Goal: Task Accomplishment & Management: Complete application form

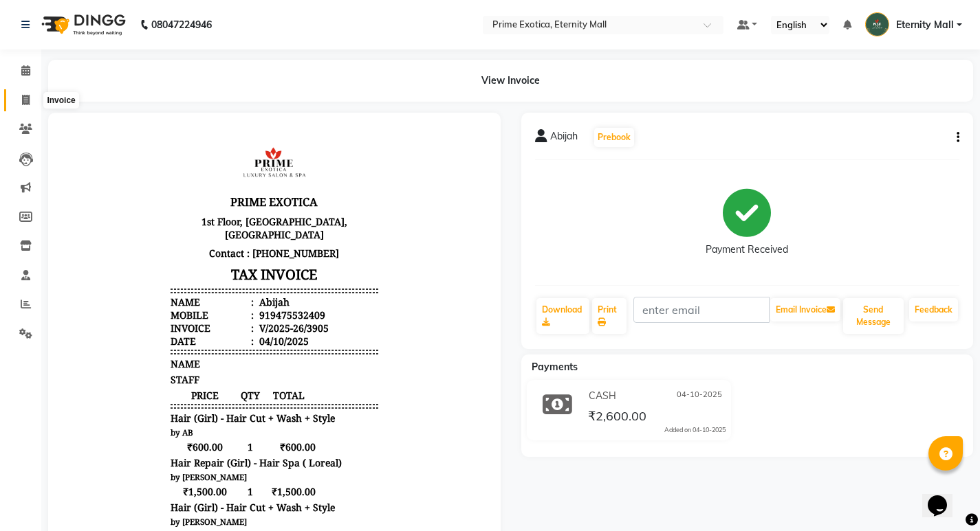
click at [25, 102] on icon at bounding box center [26, 100] width 8 height 10
select select "service"
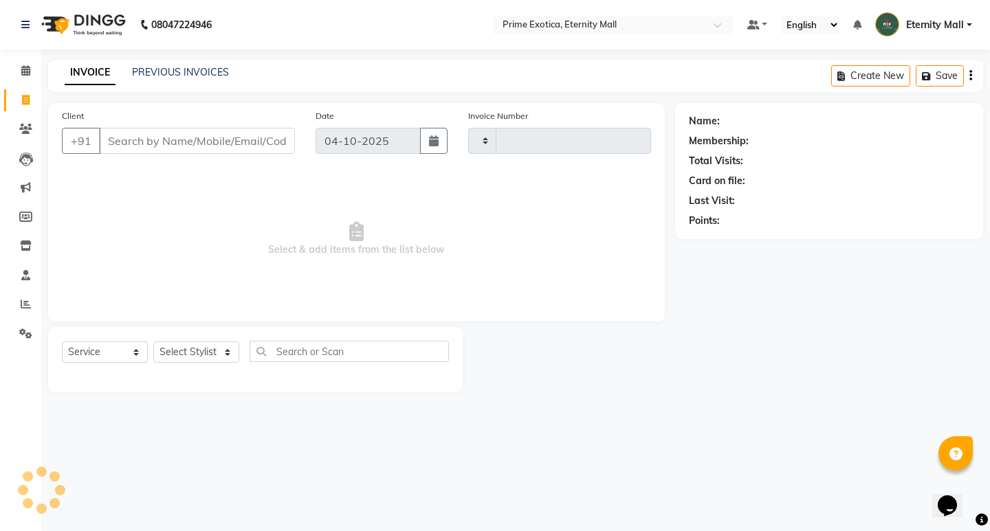
type input "3906"
select select "5774"
click at [232, 141] on input "Client" at bounding box center [197, 141] width 196 height 26
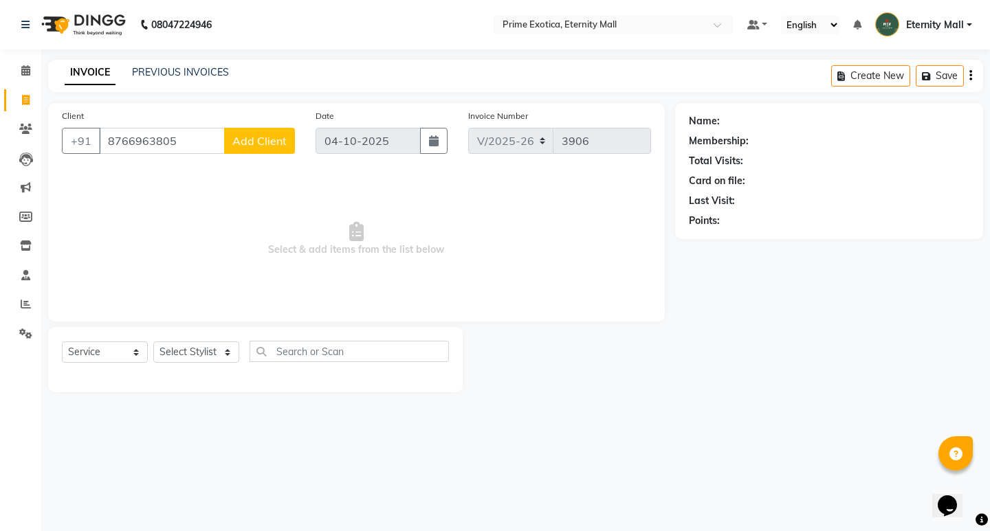
type input "8766963805"
click at [238, 143] on span "Add Client" at bounding box center [259, 141] width 54 height 14
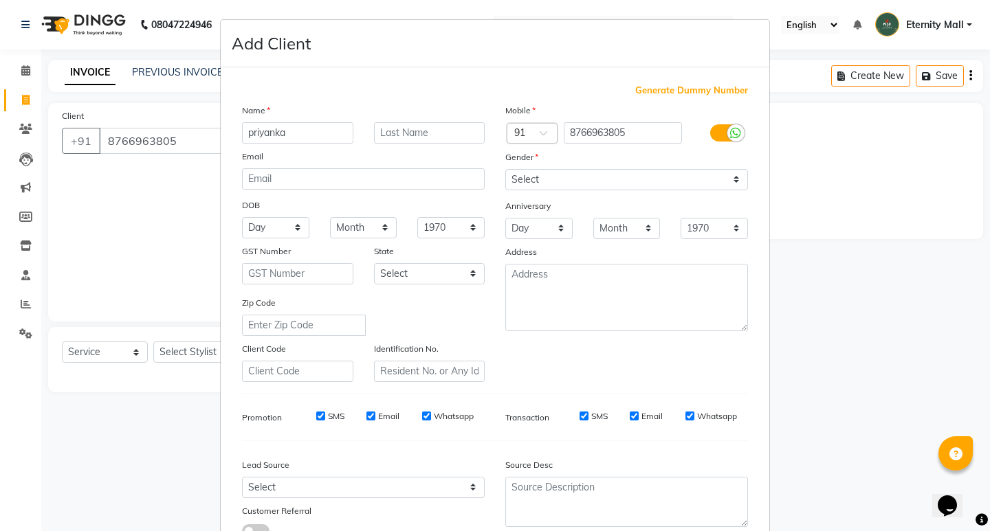
type input "priyanka"
click at [635, 177] on select "Select [DEMOGRAPHIC_DATA] [DEMOGRAPHIC_DATA] Other Prefer Not To Say" at bounding box center [626, 179] width 243 height 21
select select "[DEMOGRAPHIC_DATA]"
click at [505, 169] on select "Select [DEMOGRAPHIC_DATA] [DEMOGRAPHIC_DATA] Other Prefer Not To Say" at bounding box center [626, 179] width 243 height 21
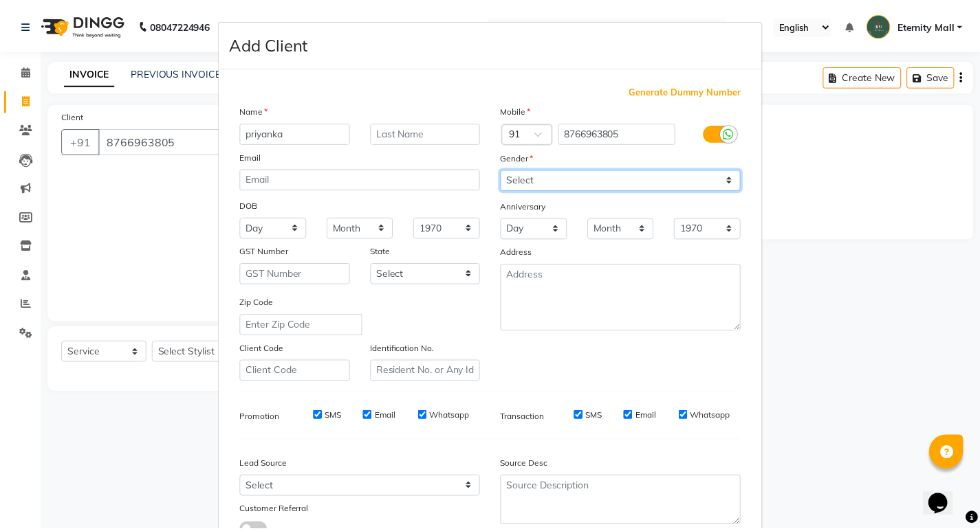
scroll to position [69, 0]
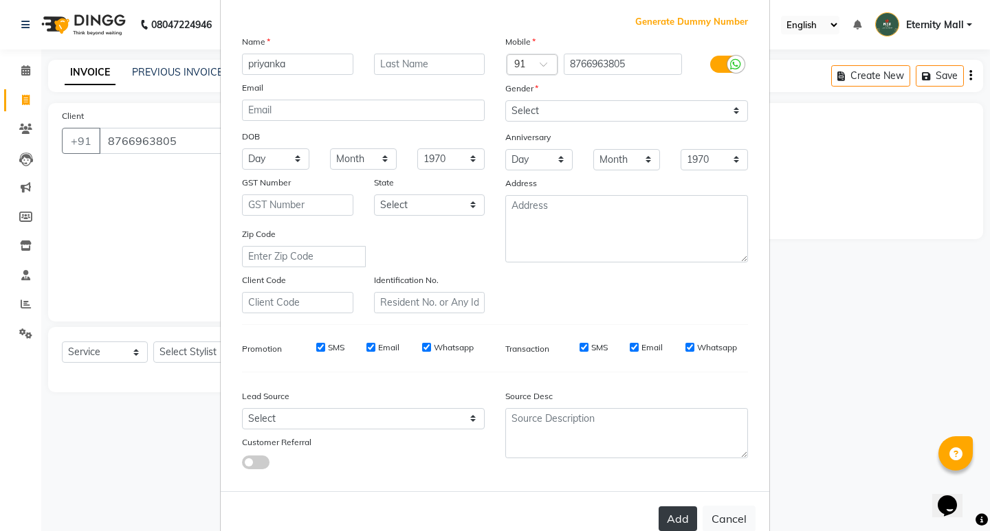
click at [669, 522] on button "Add" at bounding box center [678, 519] width 39 height 25
select select
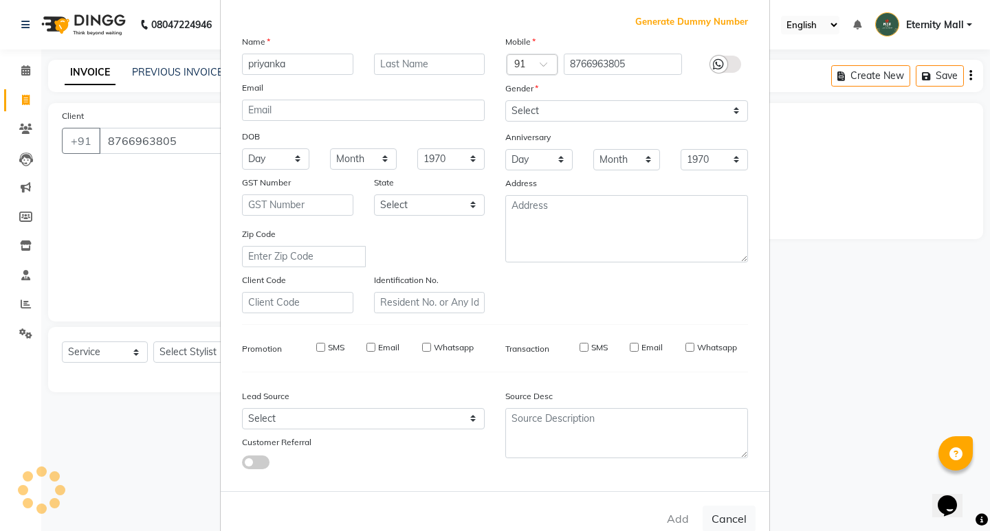
select select
checkbox input "false"
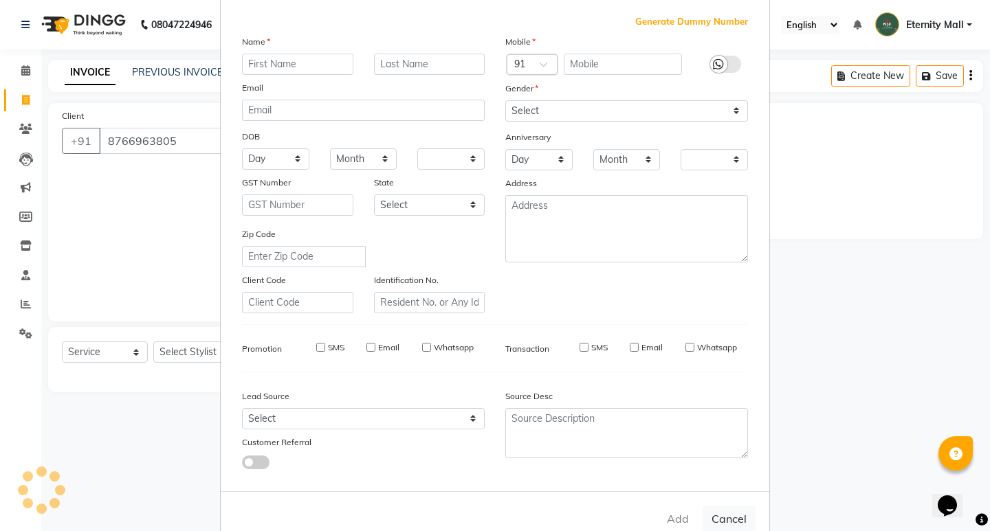
checkbox input "false"
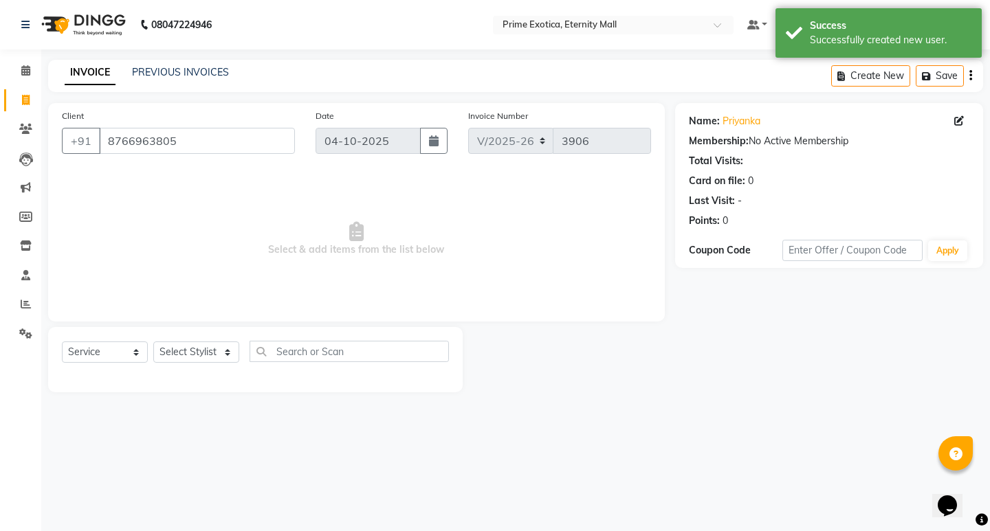
click at [189, 337] on div "Select Service Product Membership Package Voucher Prepaid Gift Card Select Styl…" at bounding box center [255, 359] width 415 height 65
click at [201, 355] on select "Select Stylist AB ADMIN ajay vikram lakshane Isha [PERSON_NAME] [PERSON_NAME]" at bounding box center [196, 352] width 86 height 21
select select "46181"
click at [153, 342] on select "Select Stylist AB ADMIN ajay vikram lakshane Isha [PERSON_NAME] [PERSON_NAME]" at bounding box center [196, 352] width 86 height 21
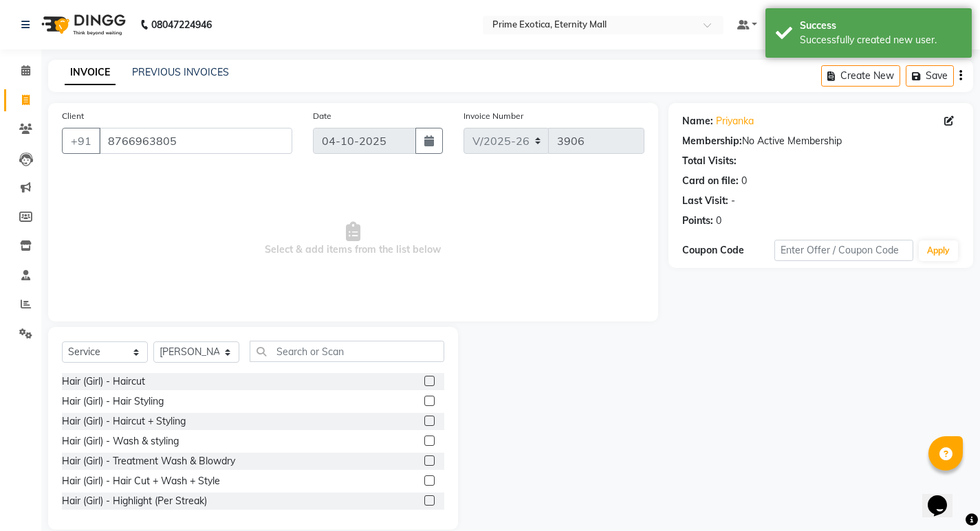
click at [414, 432] on div "Hair (Girl) - Haircut Hair (Girl) - Hair Styling Hair (Girl) - Haircut + Stylin…" at bounding box center [253, 442] width 382 height 138
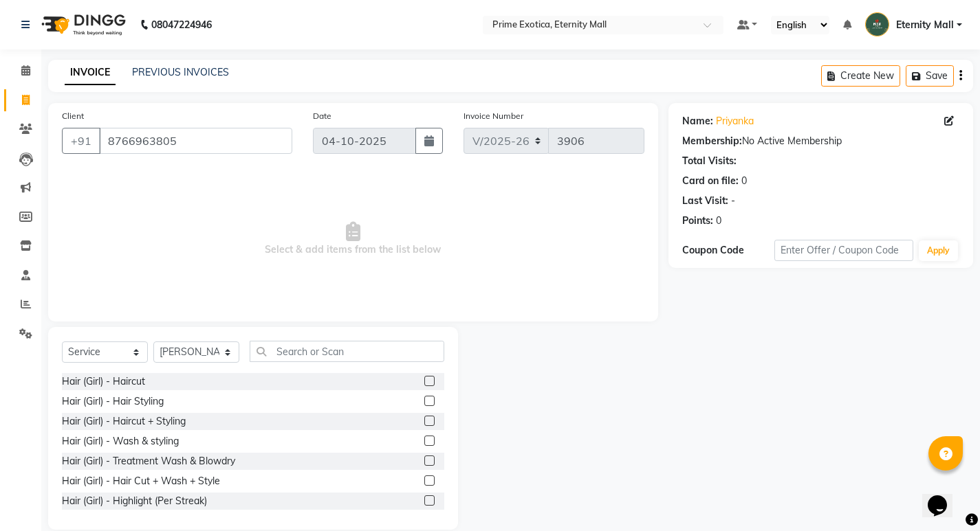
click at [424, 440] on label at bounding box center [429, 441] width 10 height 10
click at [424, 440] on input "checkbox" at bounding box center [428, 441] width 9 height 9
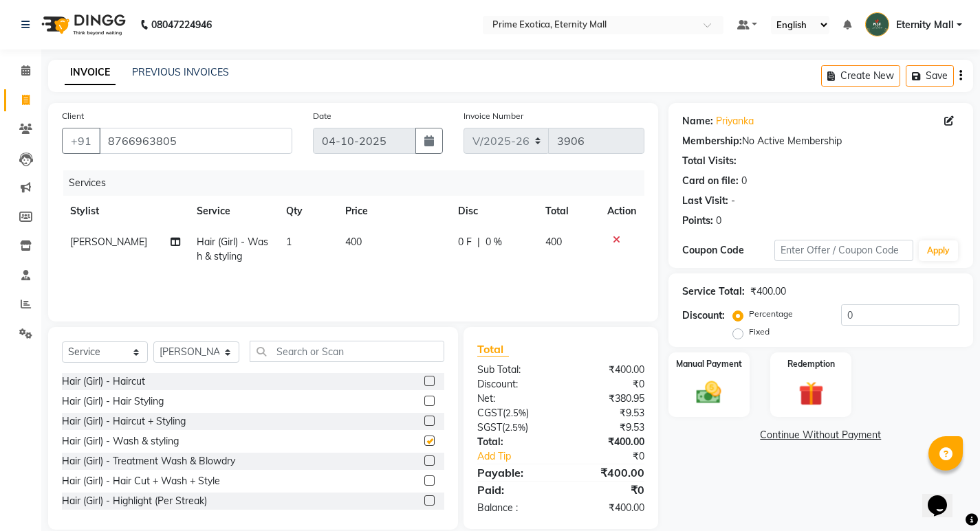
checkbox input "false"
click at [691, 383] on img at bounding box center [709, 393] width 42 height 30
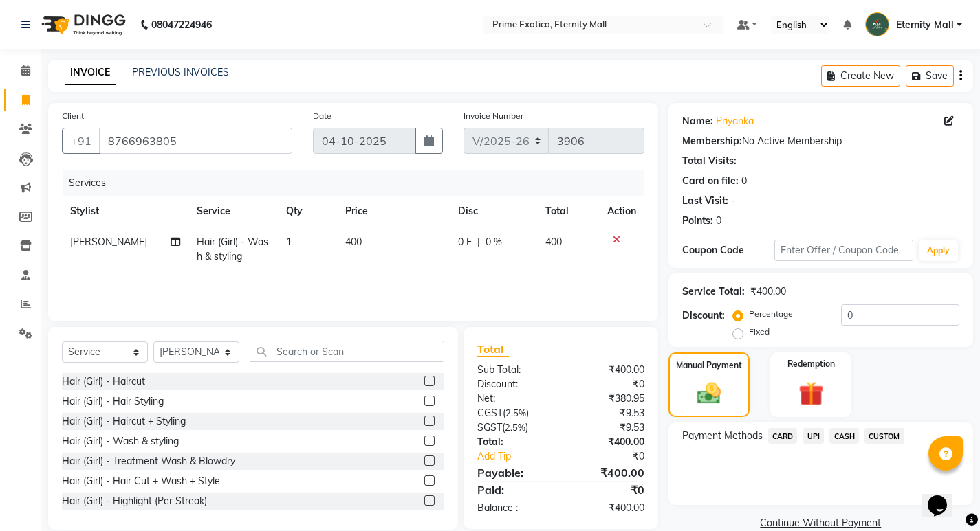
click at [815, 432] on span "UPI" at bounding box center [812, 436] width 21 height 16
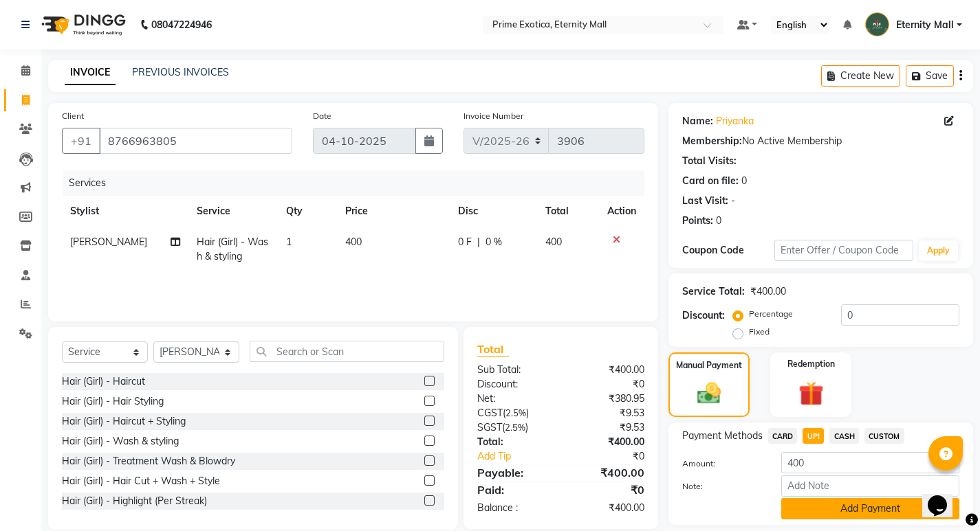
click at [812, 510] on button "Add Payment" at bounding box center [870, 508] width 178 height 21
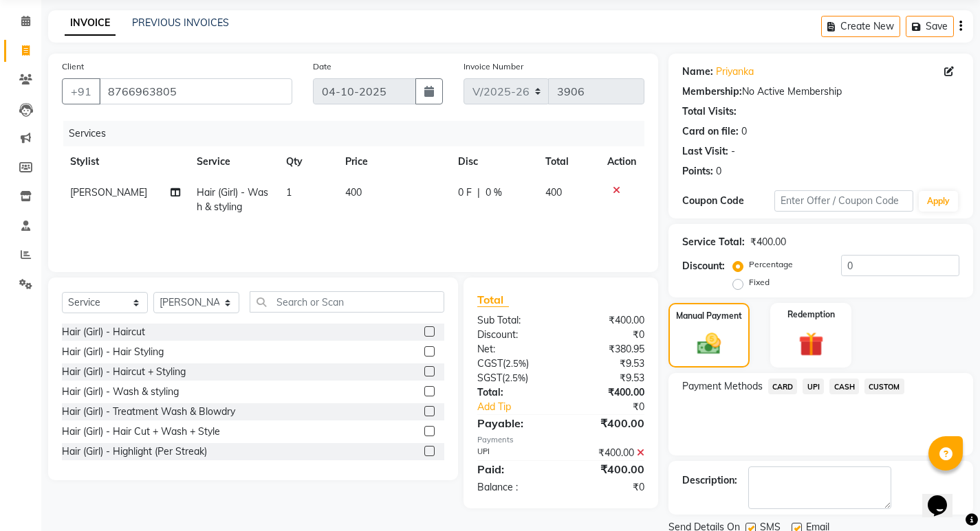
scroll to position [100, 0]
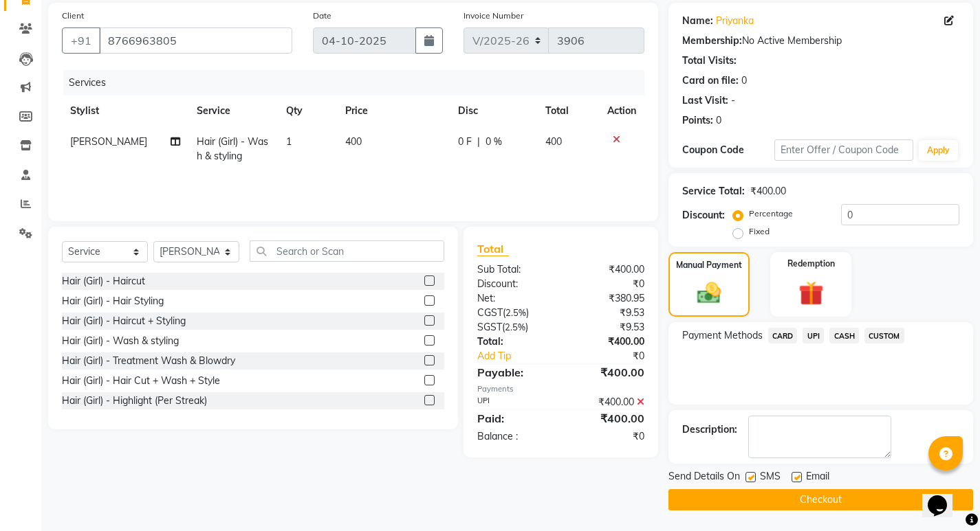
click at [790, 506] on button "Checkout" at bounding box center [820, 500] width 305 height 21
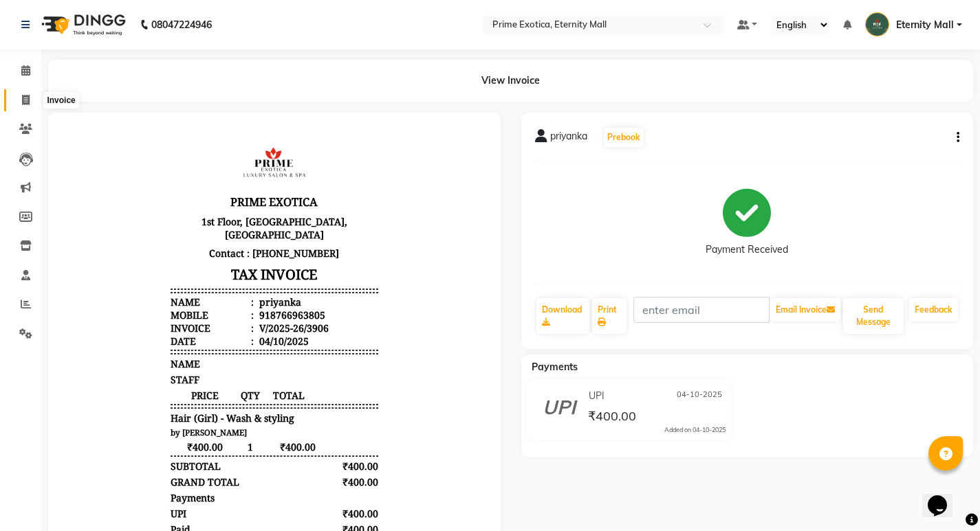
click at [36, 99] on span at bounding box center [26, 101] width 24 height 16
select select "service"
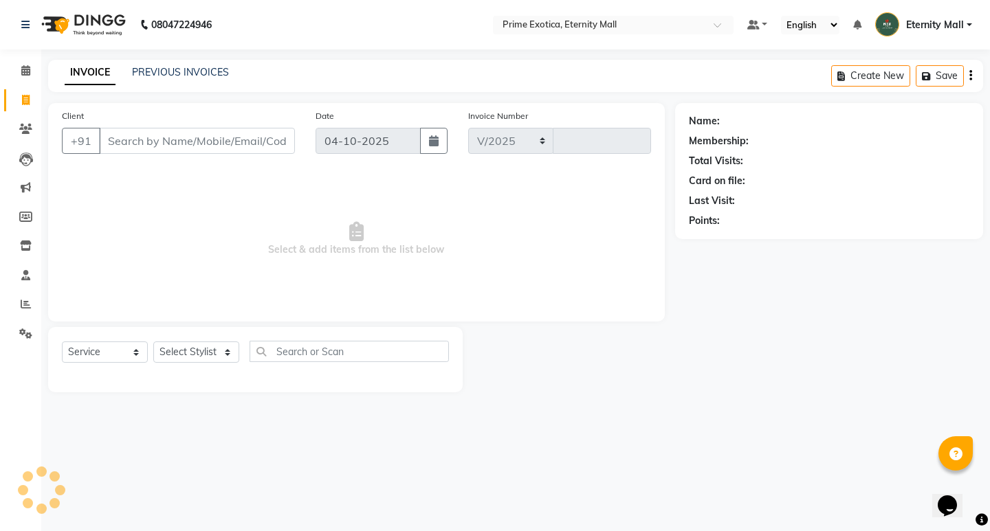
select select "5774"
type input "3907"
click at [179, 152] on input "Client" at bounding box center [197, 141] width 196 height 26
type input "7354880342"
click at [243, 143] on span "Add Client" at bounding box center [259, 141] width 54 height 14
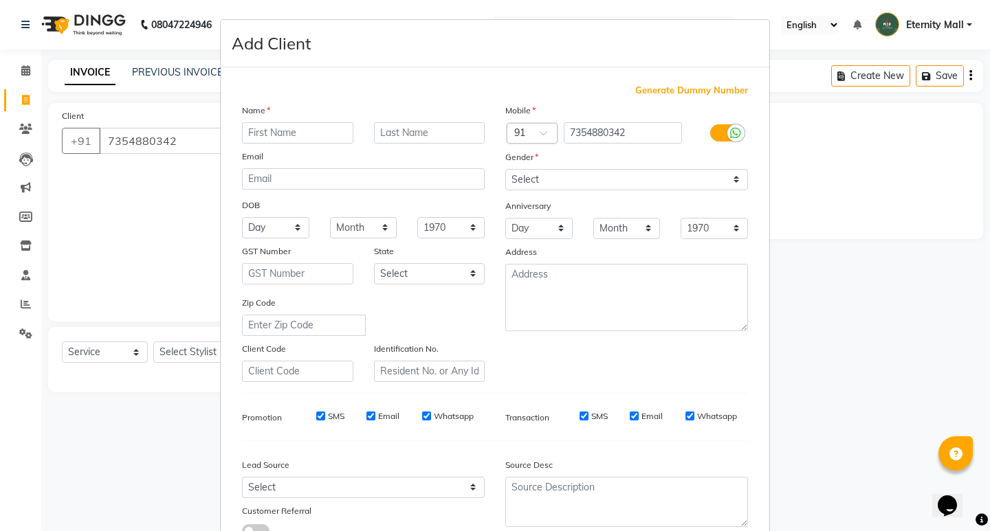
click at [268, 135] on input "text" at bounding box center [297, 132] width 111 height 21
click at [314, 132] on input "Santuni" at bounding box center [297, 132] width 111 height 21
type input "[PERSON_NAME]"
click at [602, 184] on select "Select [DEMOGRAPHIC_DATA] [DEMOGRAPHIC_DATA] Other Prefer Not To Say" at bounding box center [626, 179] width 243 height 21
click at [505, 169] on select "Select [DEMOGRAPHIC_DATA] [DEMOGRAPHIC_DATA] Other Prefer Not To Say" at bounding box center [626, 179] width 243 height 21
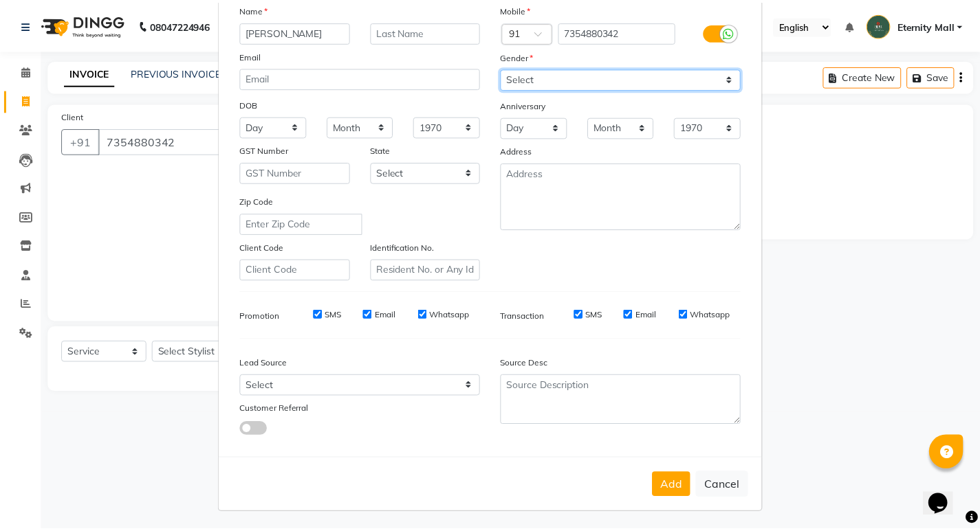
scroll to position [103, 0]
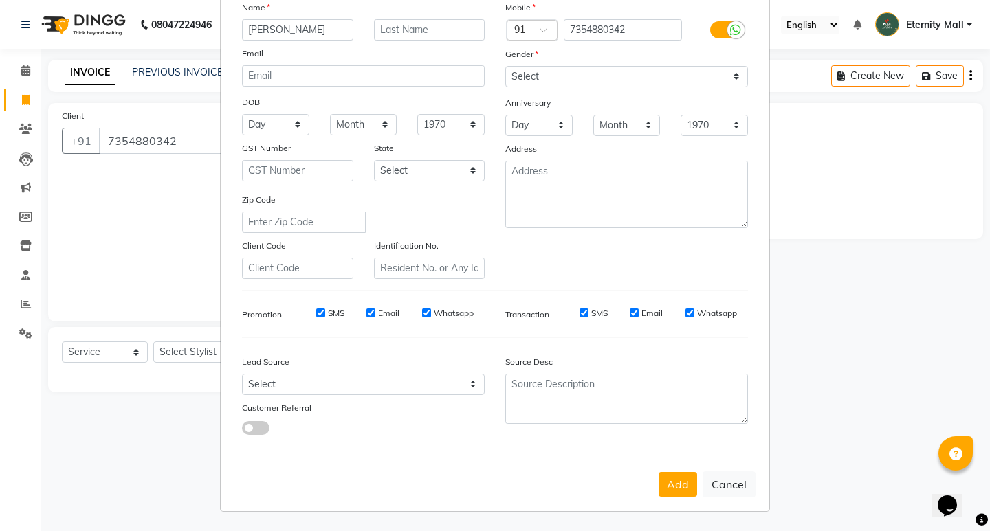
click at [652, 485] on div "Add Cancel" at bounding box center [495, 484] width 549 height 54
click at [591, 76] on select "Select [DEMOGRAPHIC_DATA] [DEMOGRAPHIC_DATA] Other Prefer Not To Say" at bounding box center [626, 76] width 243 height 21
select select "[DEMOGRAPHIC_DATA]"
click at [505, 66] on select "Select [DEMOGRAPHIC_DATA] [DEMOGRAPHIC_DATA] Other Prefer Not To Say" at bounding box center [626, 76] width 243 height 21
click at [673, 492] on button "Add" at bounding box center [678, 484] width 39 height 25
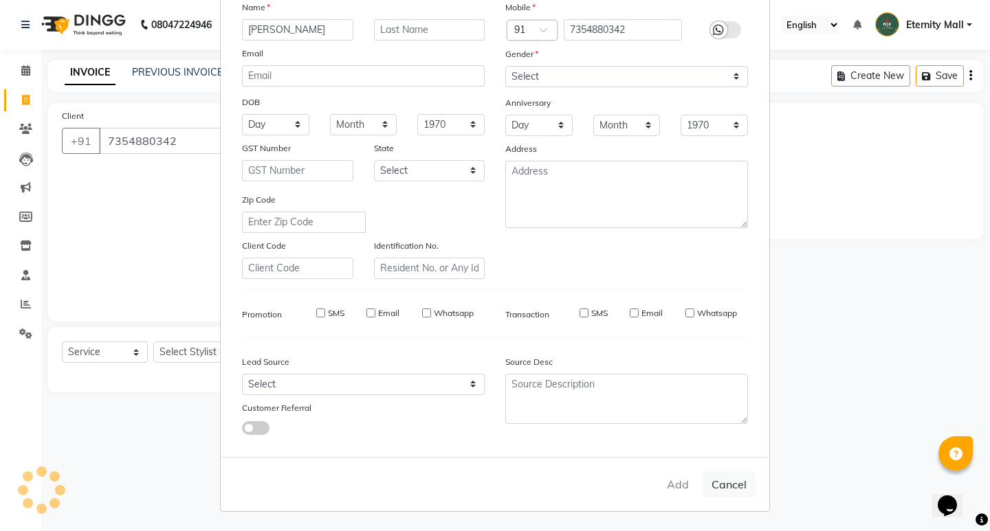
select select
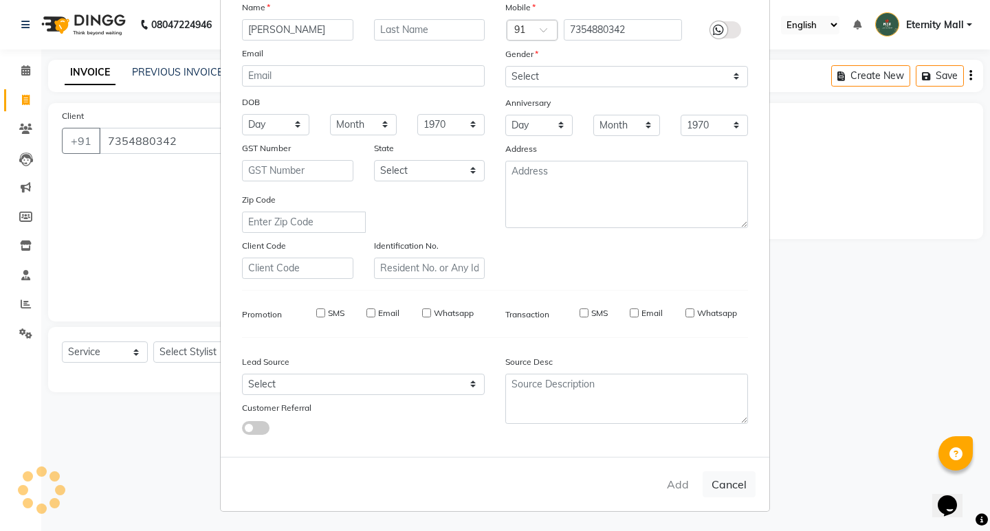
select select
checkbox input "false"
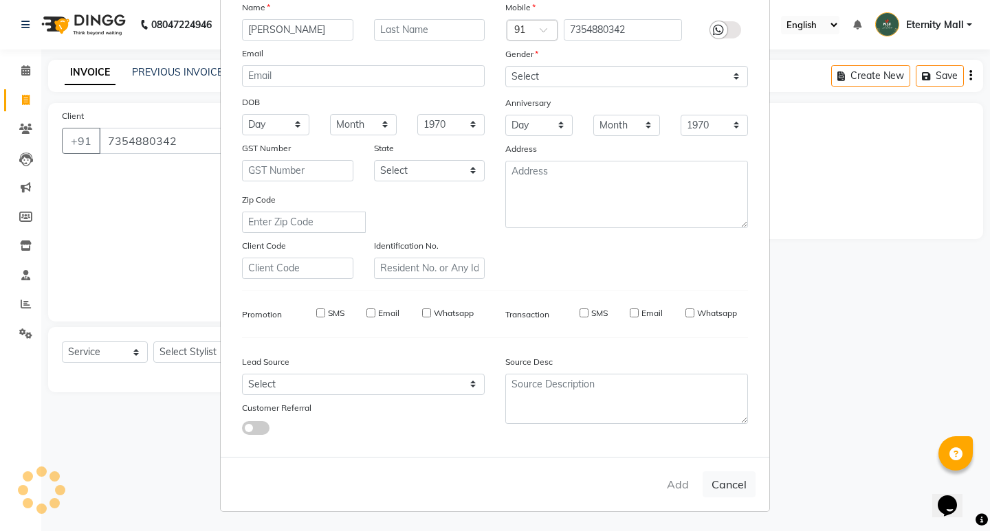
checkbox input "false"
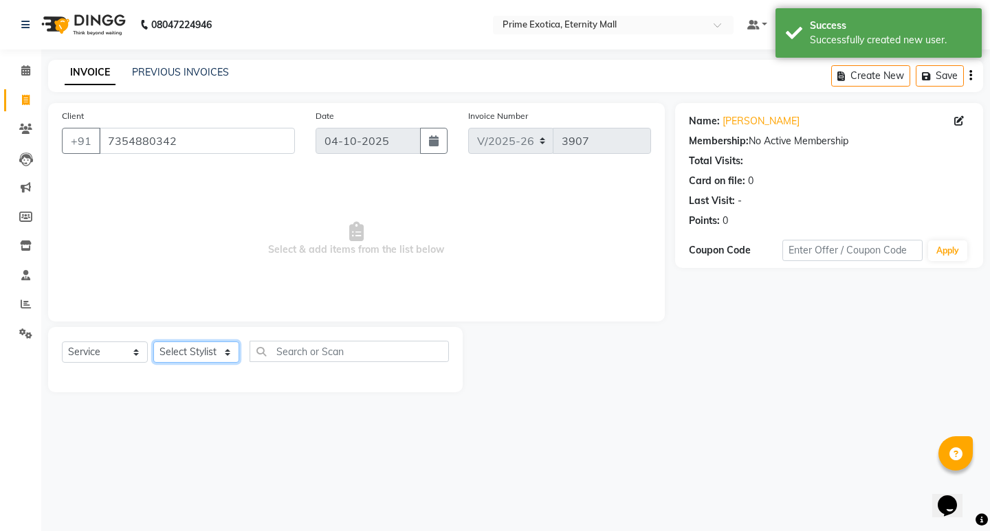
click at [157, 353] on select "Select Stylist AB ADMIN ajay vikram lakshane Isha [PERSON_NAME] [PERSON_NAME]" at bounding box center [196, 352] width 86 height 21
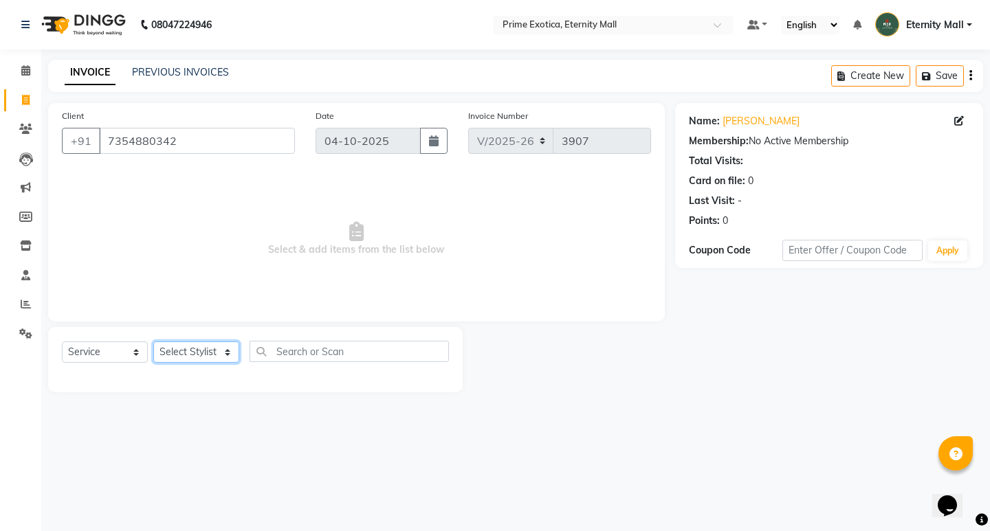
select select "46181"
click at [153, 342] on select "Select Stylist AB ADMIN ajay vikram lakshane Isha [PERSON_NAME] [PERSON_NAME]" at bounding box center [196, 352] width 86 height 21
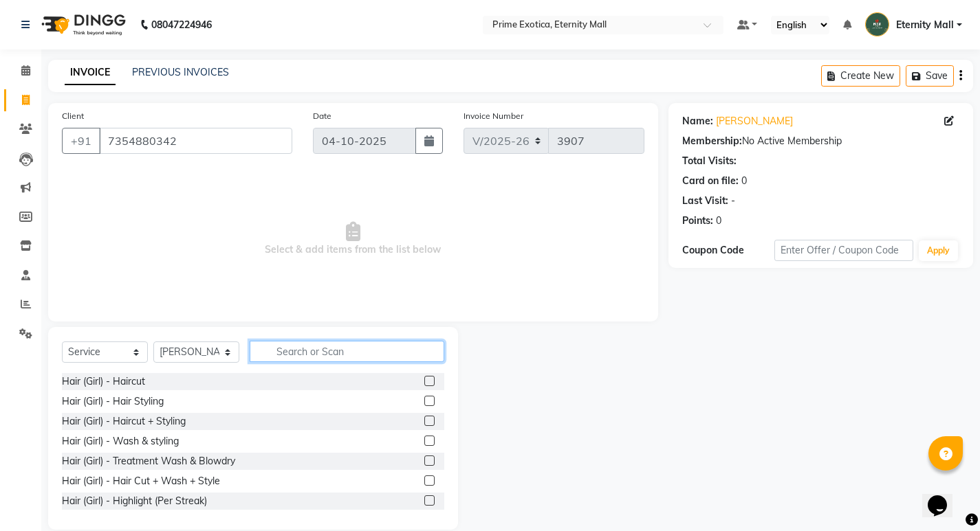
click at [340, 342] on input "text" at bounding box center [347, 351] width 195 height 21
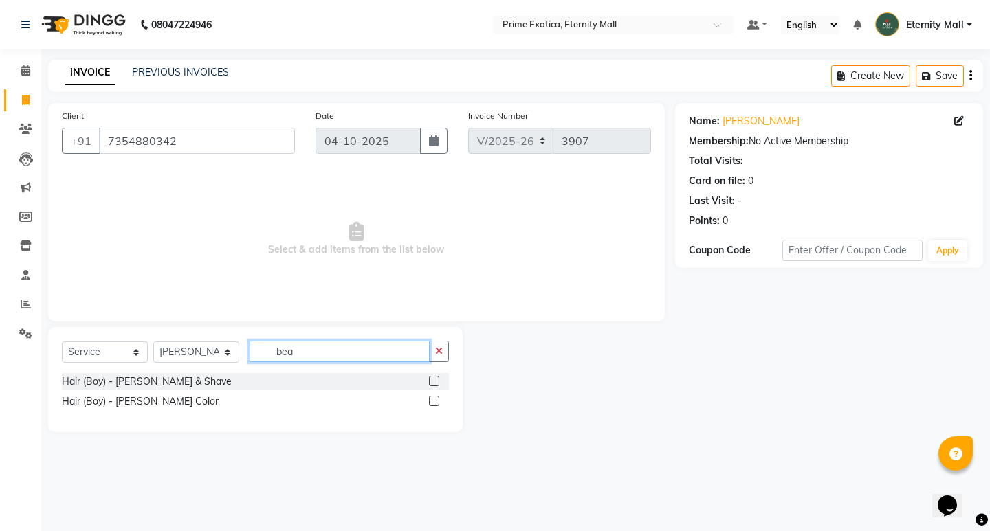
type input "bea"
click at [434, 381] on label at bounding box center [434, 381] width 10 height 10
click at [434, 381] on input "checkbox" at bounding box center [433, 381] width 9 height 9
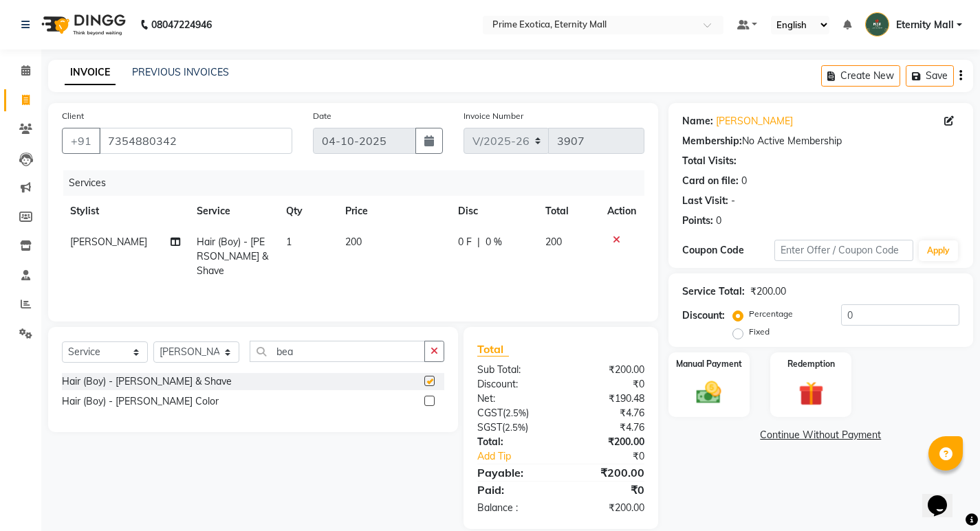
checkbox input "false"
click at [716, 366] on label "Manual Payment" at bounding box center [708, 363] width 69 height 13
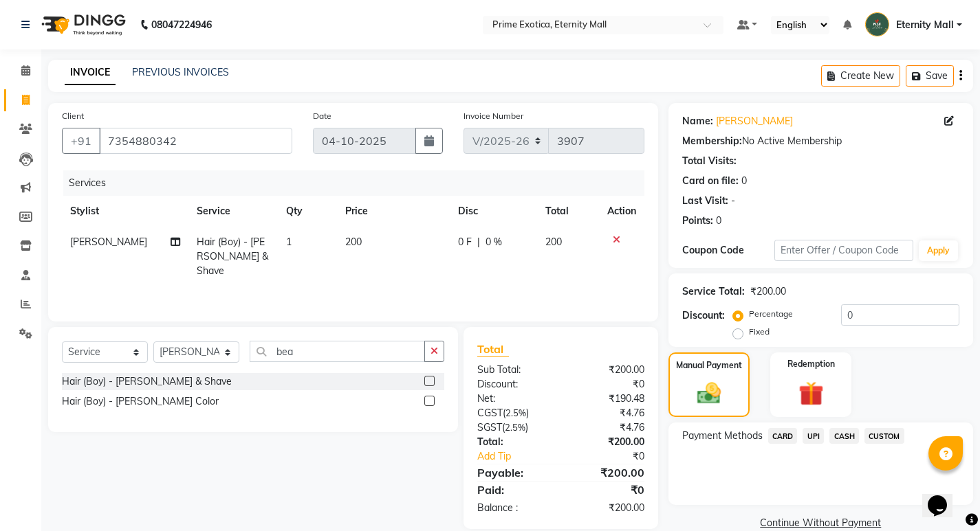
click at [810, 437] on span "UPI" at bounding box center [812, 436] width 21 height 16
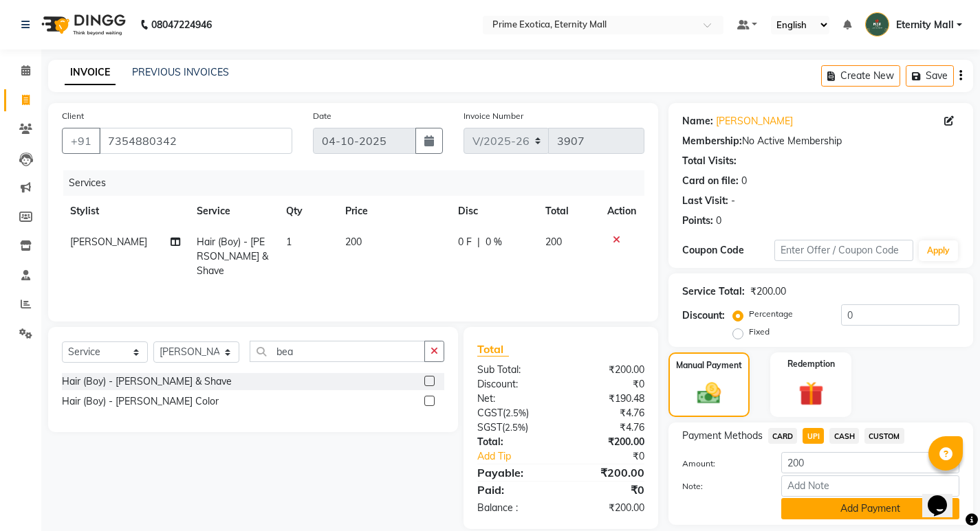
click at [806, 520] on button "Add Payment" at bounding box center [870, 508] width 178 height 21
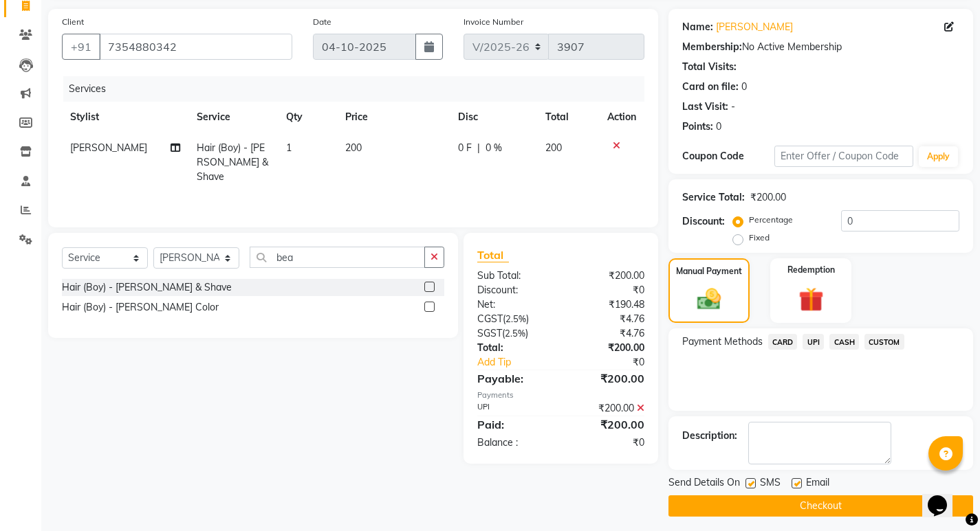
scroll to position [100, 0]
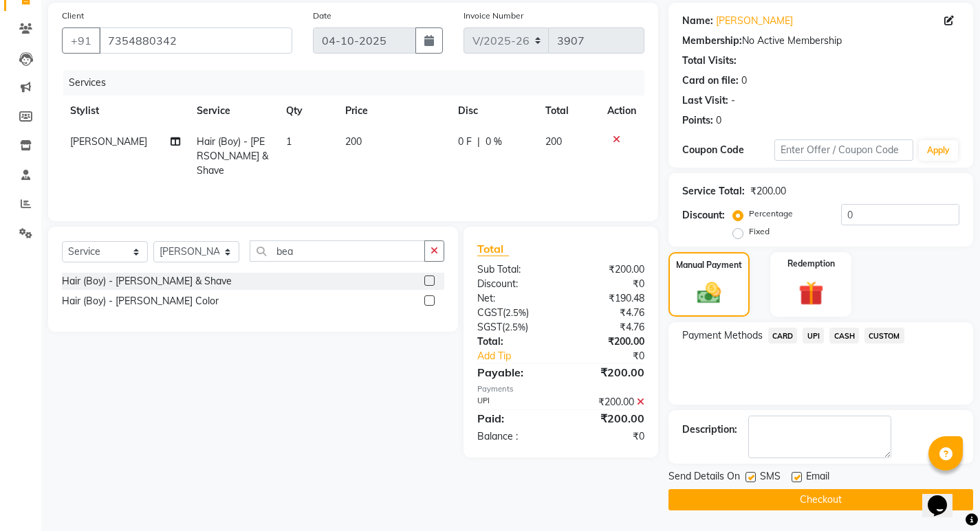
click at [792, 504] on button "Checkout" at bounding box center [820, 500] width 305 height 21
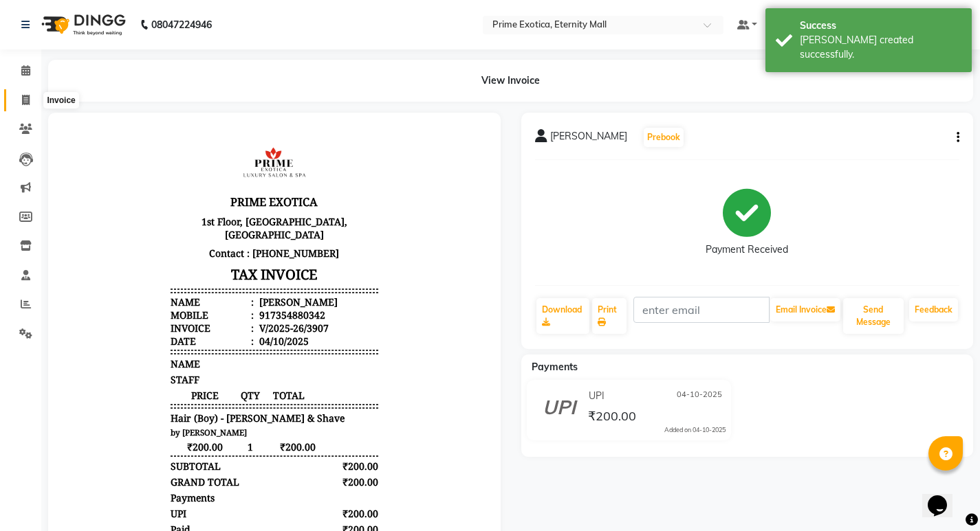
click at [27, 102] on icon at bounding box center [26, 100] width 8 height 10
select select "service"
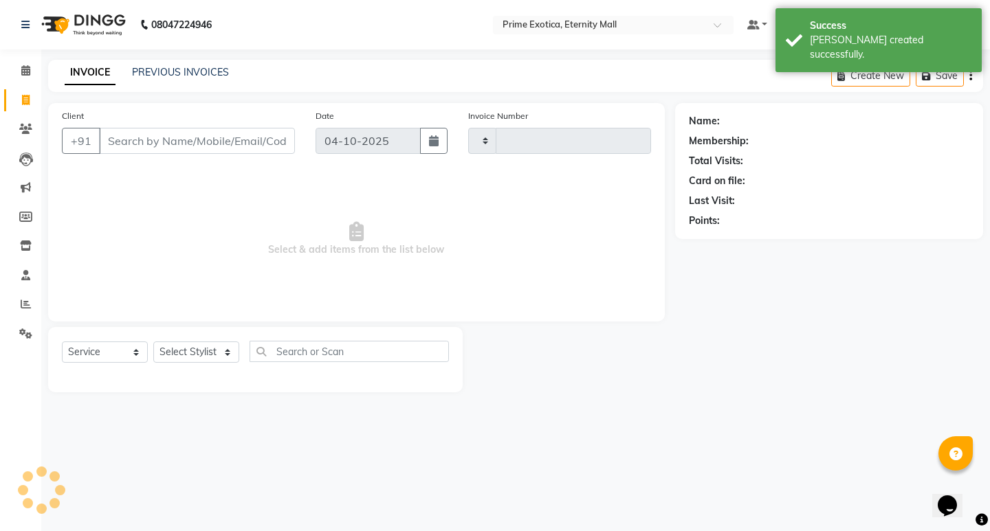
type input "3908"
select select "5774"
click at [140, 136] on input "Client" at bounding box center [197, 141] width 196 height 26
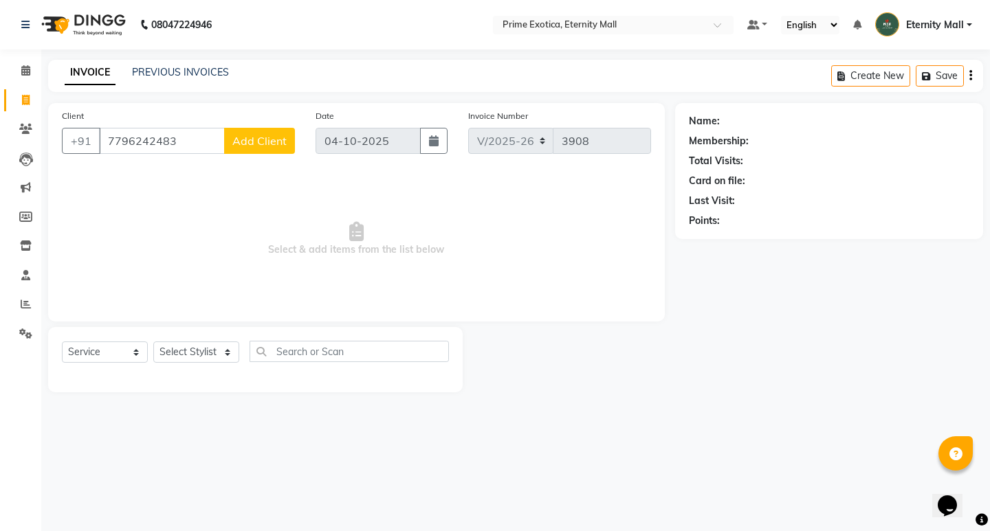
type input "7796242483"
click at [266, 143] on span "Add Client" at bounding box center [259, 141] width 54 height 14
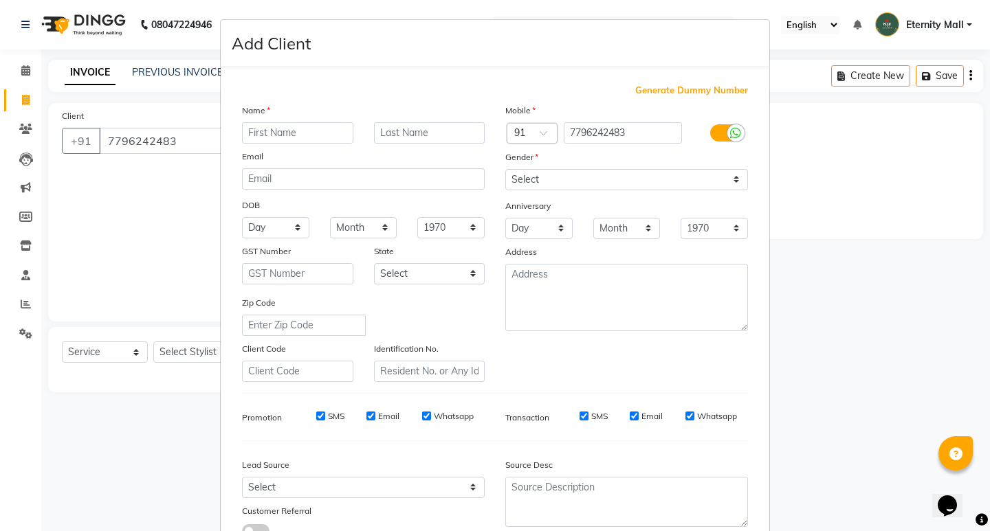
click at [322, 128] on input "text" at bounding box center [297, 132] width 111 height 21
type input "simran"
click at [520, 186] on select "Select [DEMOGRAPHIC_DATA] [DEMOGRAPHIC_DATA] Other Prefer Not To Say" at bounding box center [626, 179] width 243 height 21
select select "[DEMOGRAPHIC_DATA]"
click at [505, 169] on select "Select [DEMOGRAPHIC_DATA] [DEMOGRAPHIC_DATA] Other Prefer Not To Say" at bounding box center [626, 179] width 243 height 21
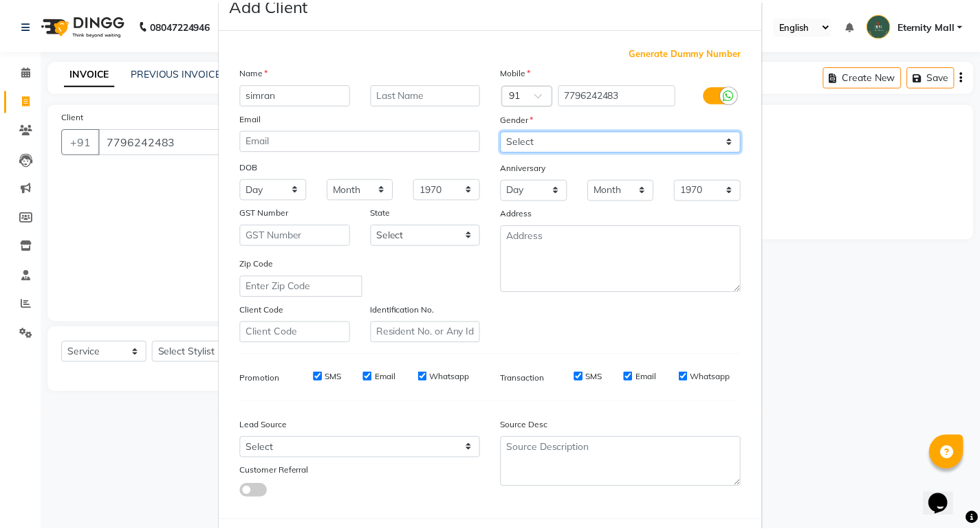
scroll to position [103, 0]
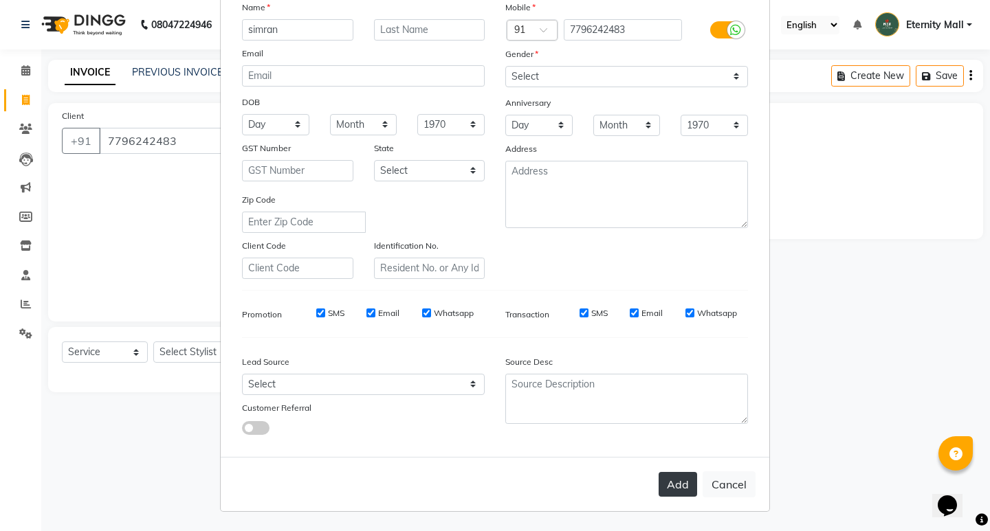
click at [659, 472] on button "Add" at bounding box center [678, 484] width 39 height 25
click at [661, 480] on div "Add Cancel" at bounding box center [495, 484] width 549 height 54
select select
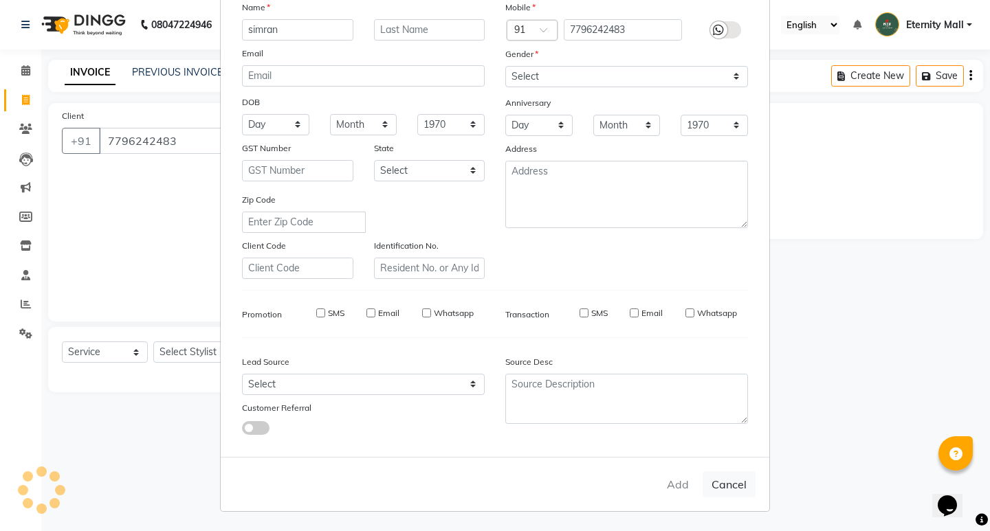
select select
checkbox input "false"
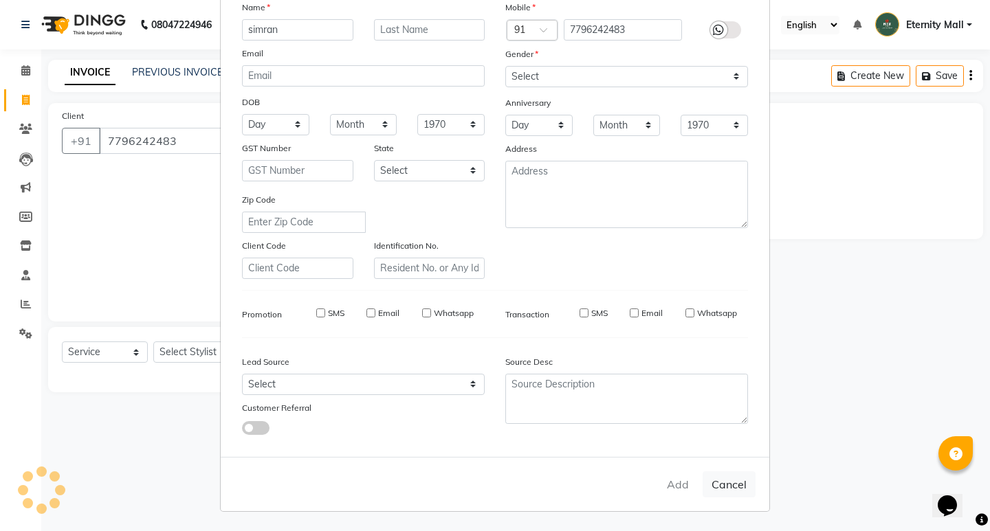
checkbox input "false"
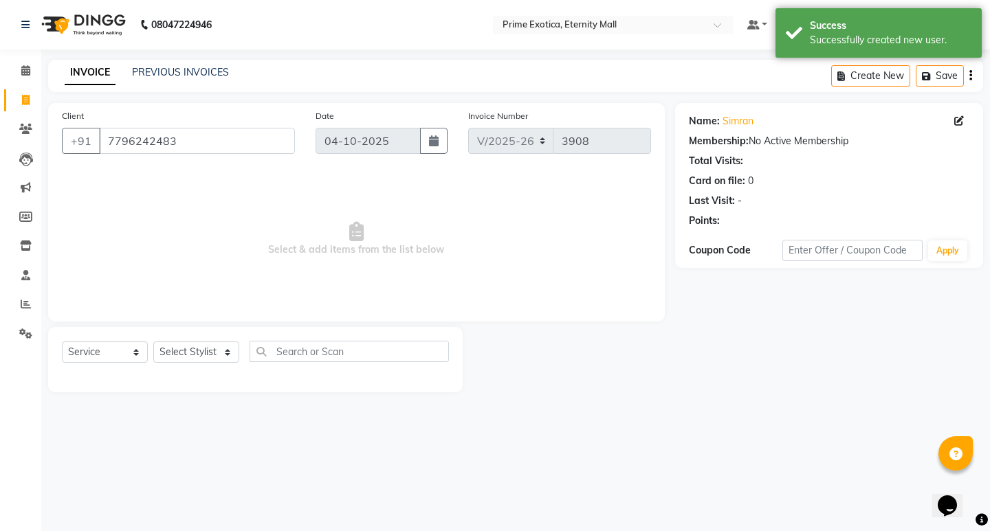
drag, startPoint x: 187, startPoint y: 339, endPoint x: 192, endPoint y: 359, distance: 20.5
click at [187, 347] on div "Select Service Product Membership Package Voucher Prepaid Gift Card Select Styl…" at bounding box center [255, 359] width 415 height 65
click at [192, 358] on select "Select Stylist AB ADMIN ajay vikram lakshane Isha [PERSON_NAME] [PERSON_NAME]" at bounding box center [196, 352] width 86 height 21
select select "66509"
click at [153, 342] on select "Select Stylist AB ADMIN ajay vikram lakshane Isha [PERSON_NAME] [PERSON_NAME]" at bounding box center [196, 352] width 86 height 21
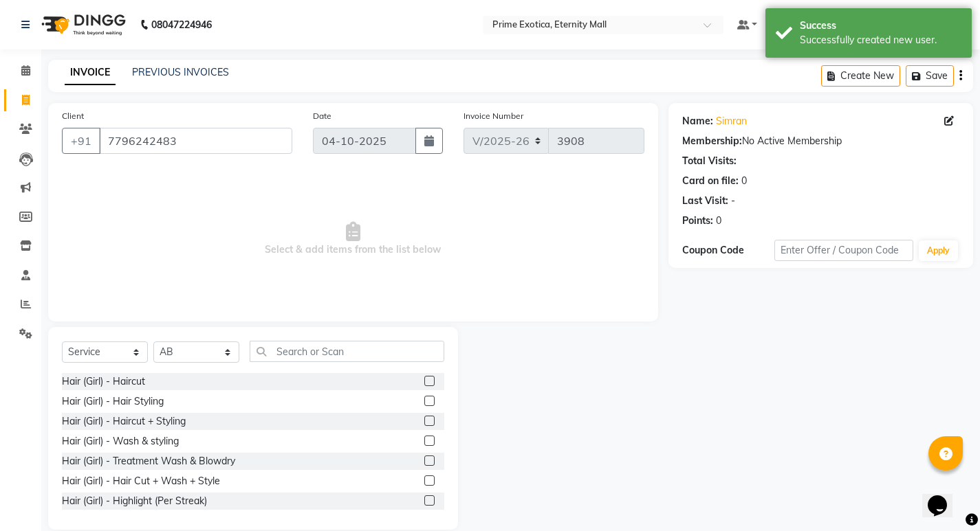
click at [424, 478] on label at bounding box center [429, 481] width 10 height 10
click at [424, 478] on input "checkbox" at bounding box center [428, 481] width 9 height 9
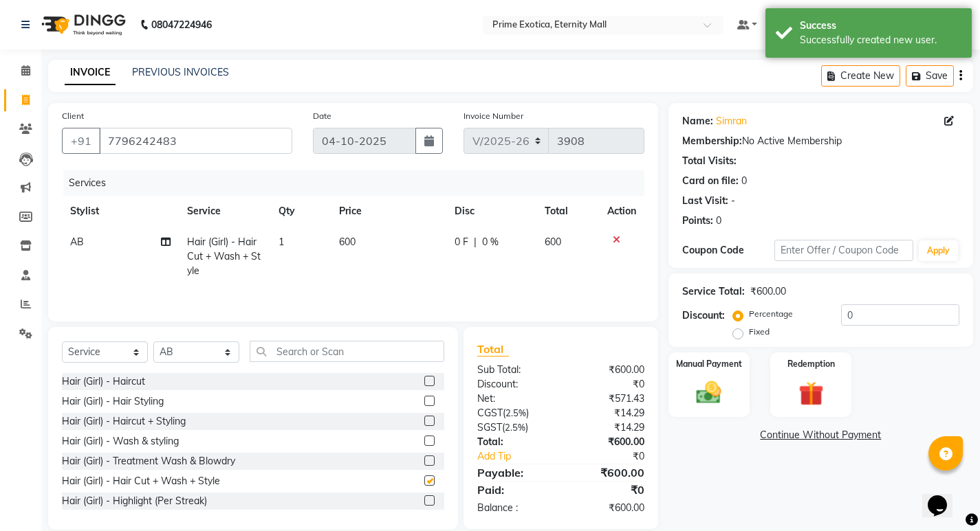
checkbox input "false"
click at [679, 384] on div "Manual Payment" at bounding box center [708, 385] width 85 height 68
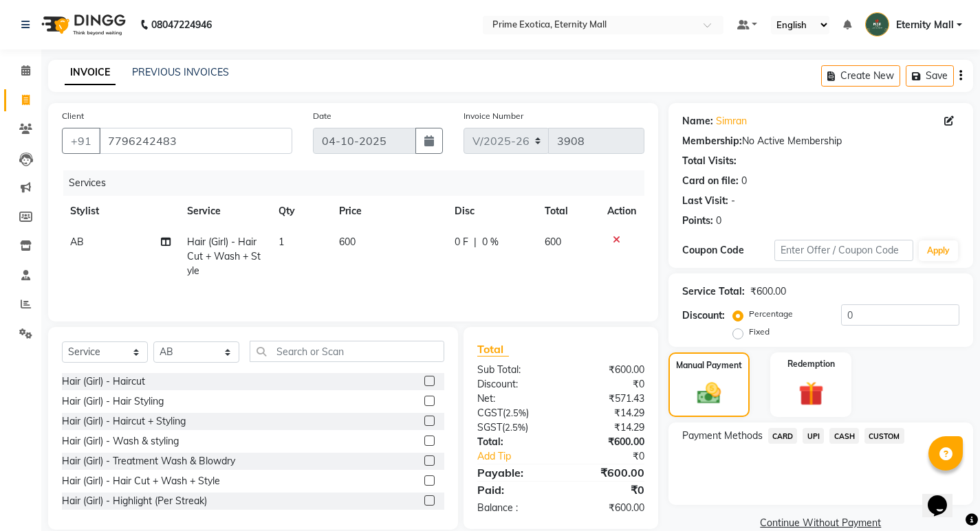
click at [820, 435] on span "UPI" at bounding box center [812, 436] width 21 height 16
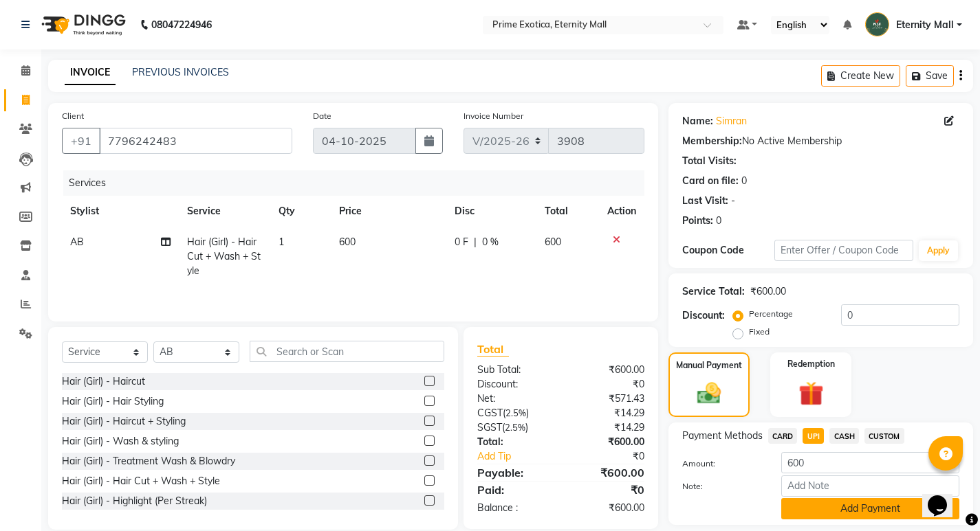
click at [844, 514] on button "Add Payment" at bounding box center [870, 508] width 178 height 21
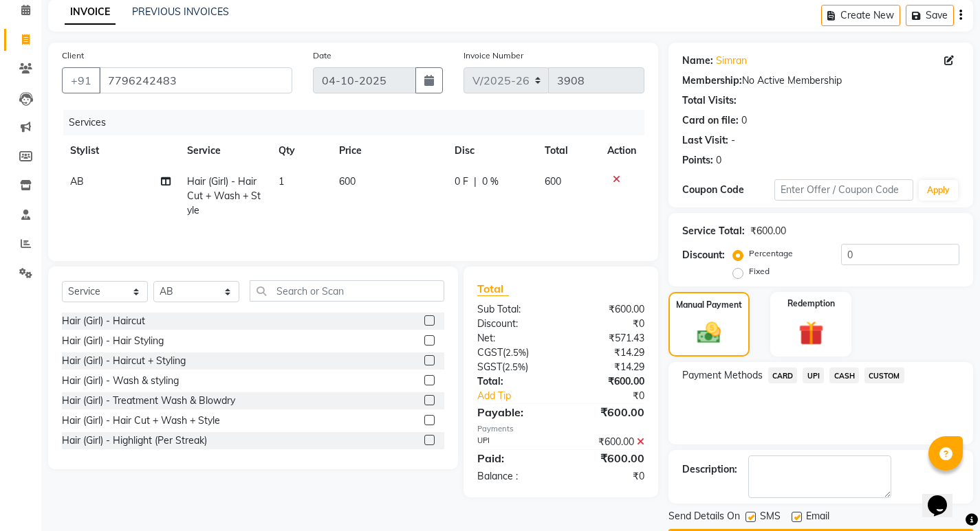
scroll to position [69, 0]
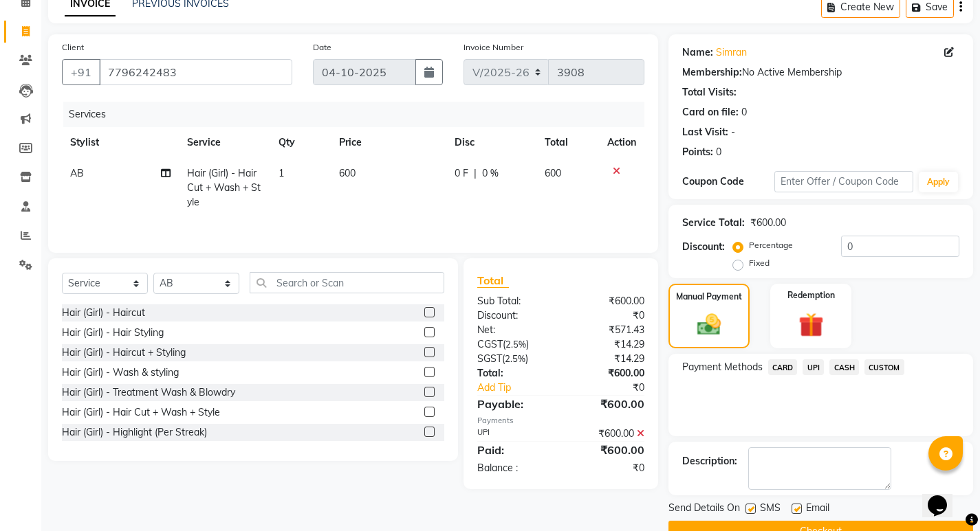
click at [850, 527] on button "Checkout" at bounding box center [820, 531] width 305 height 21
